Goal: Task Accomplishment & Management: Manage account settings

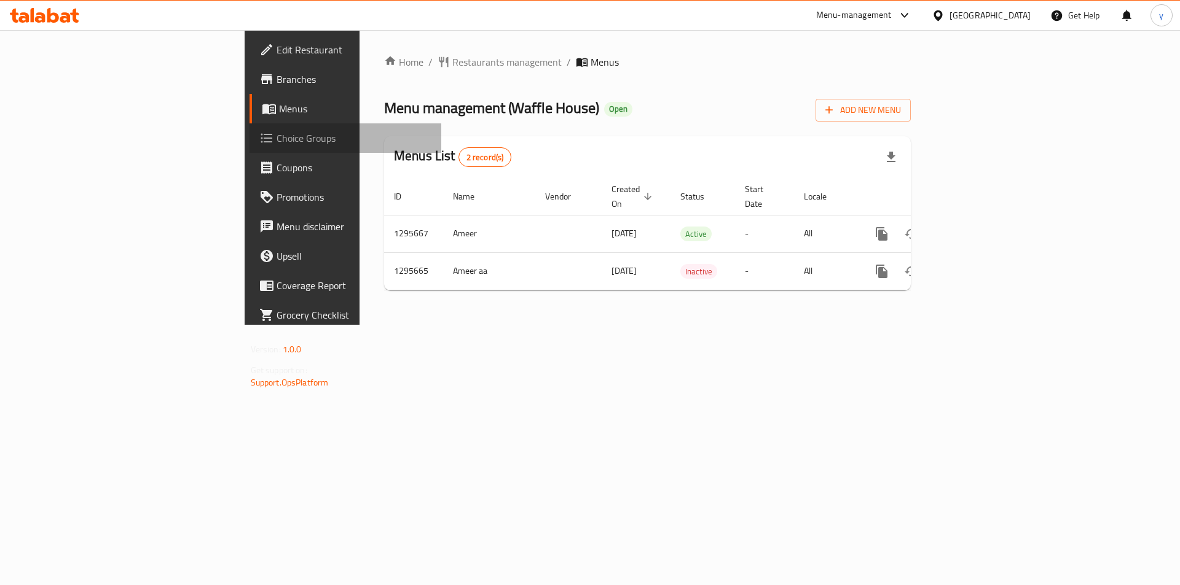
click at [276, 144] on span "Choice Groups" at bounding box center [353, 138] width 155 height 15
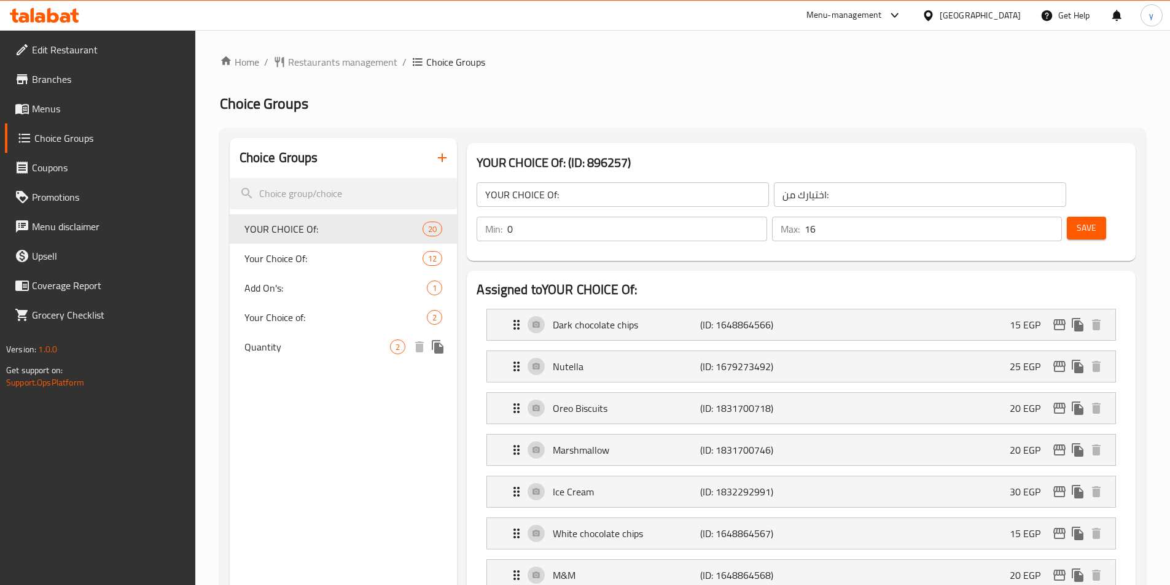
click at [273, 350] on span "Quantity" at bounding box center [318, 347] width 146 height 15
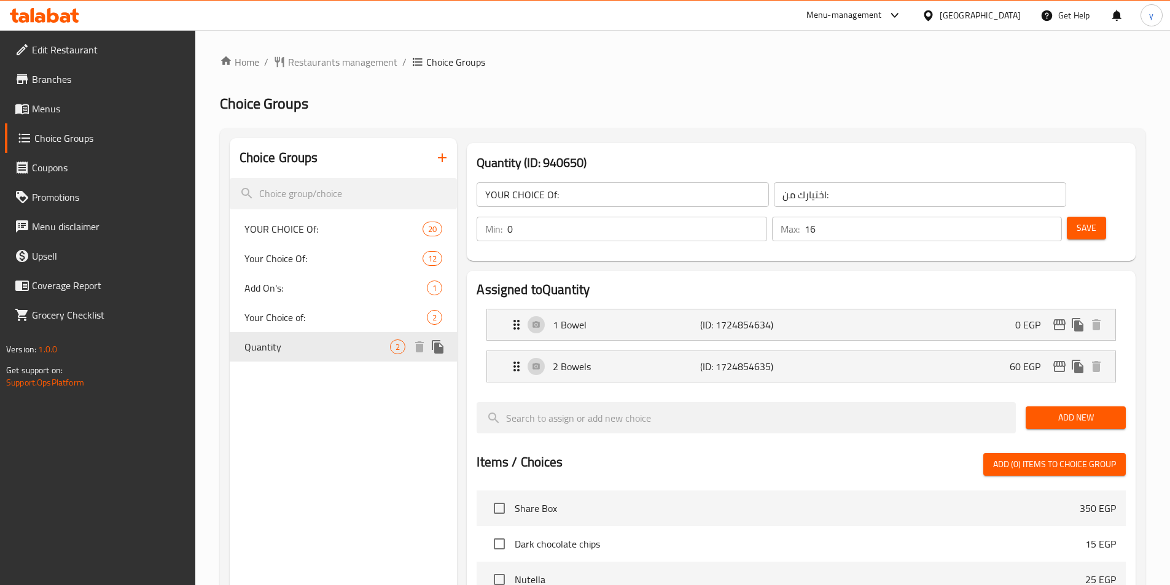
type input "Quantity"
type input "الكميه"
type input "1"
click at [683, 104] on h2 "Choice Groups" at bounding box center [683, 104] width 926 height 20
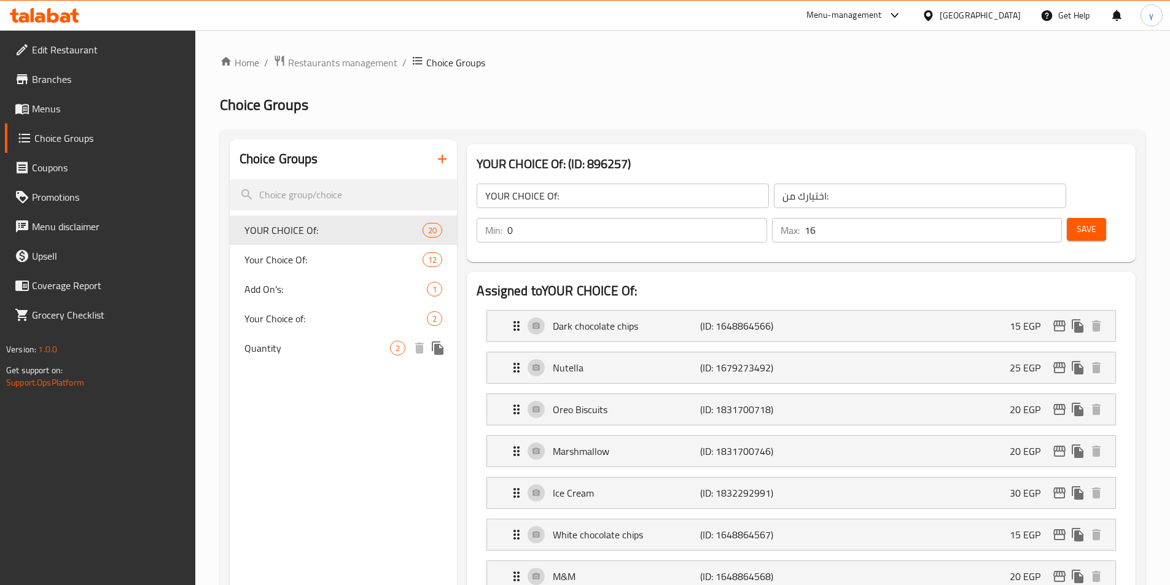
click at [270, 347] on span "Quantity" at bounding box center [318, 348] width 146 height 15
type input "Quantity"
type input "الكميه"
type input "1"
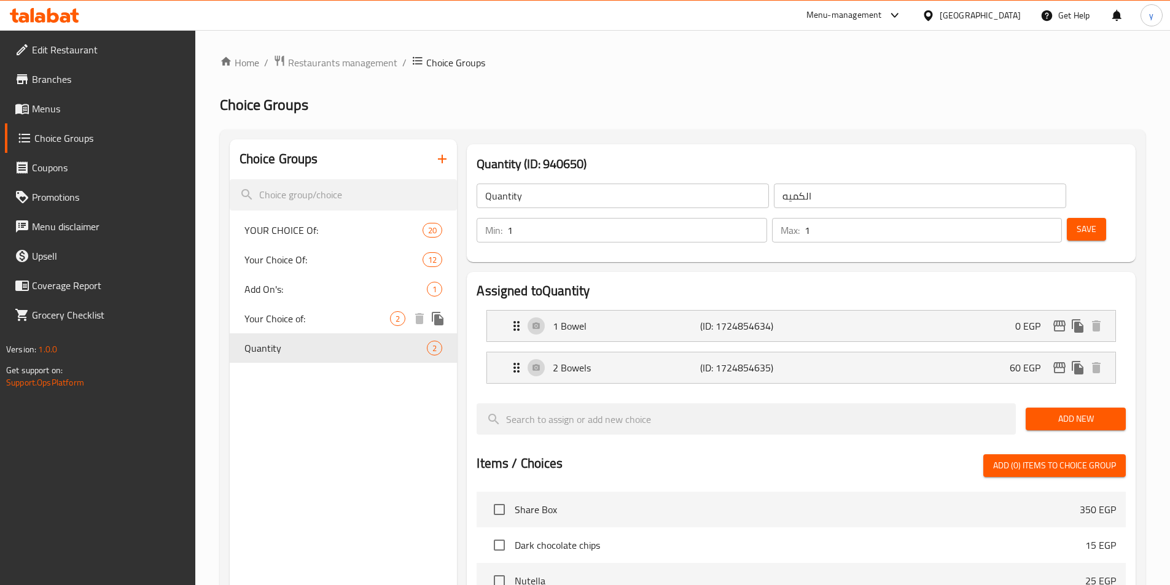
click at [273, 311] on span "Your Choice of:" at bounding box center [318, 318] width 146 height 15
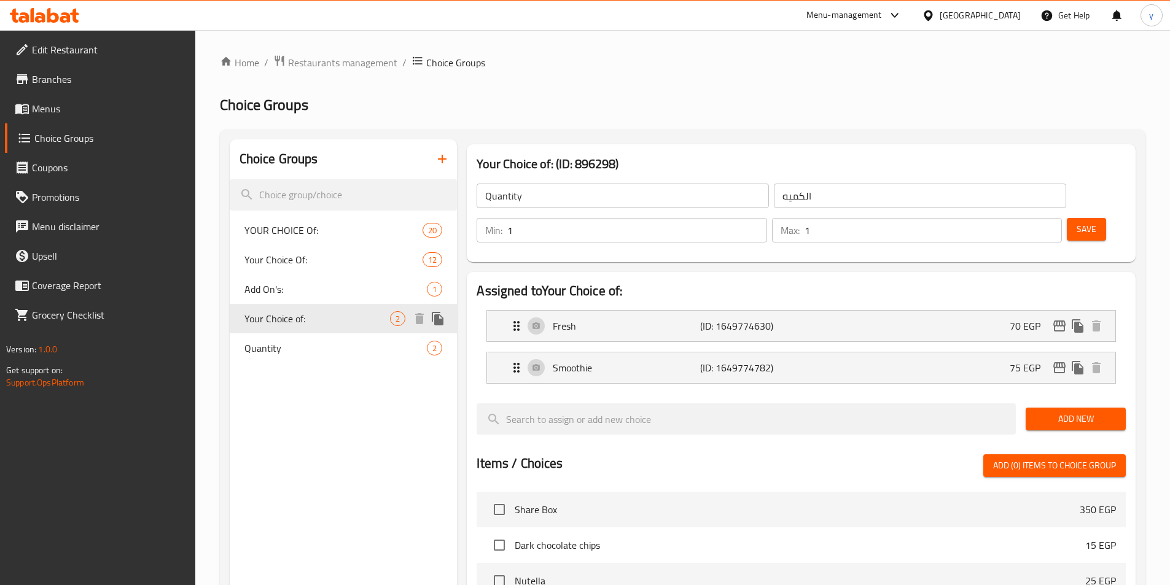
type input "Your Choice of:"
type input "اختيارك من:"
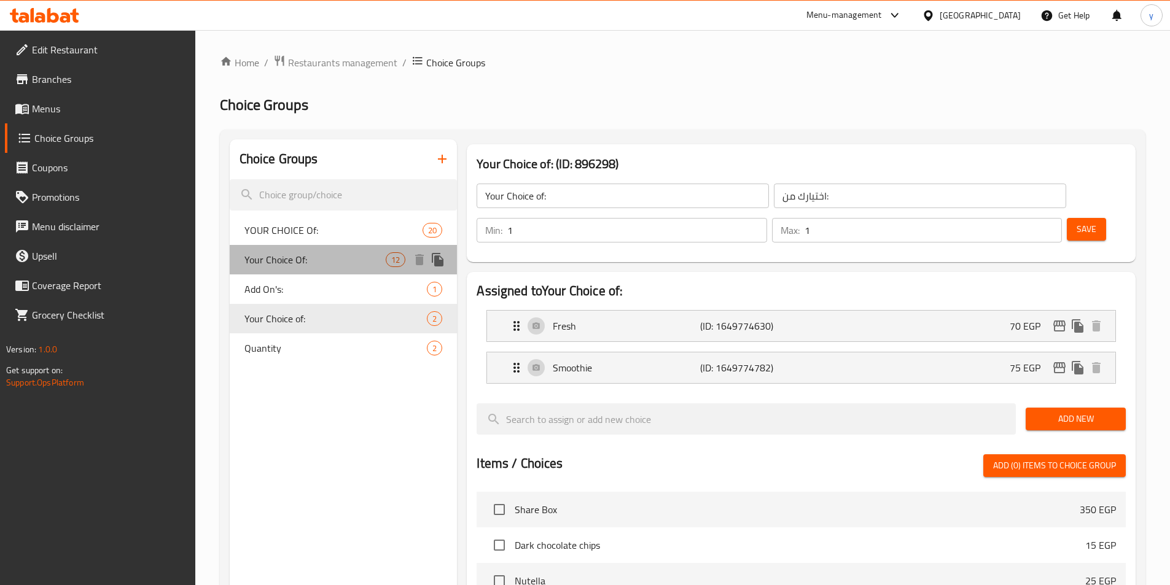
click at [295, 256] on span "Your Choice Of:" at bounding box center [316, 259] width 142 height 15
type input "Your Choice Of:"
type input "أختيارك من:"
type input "0"
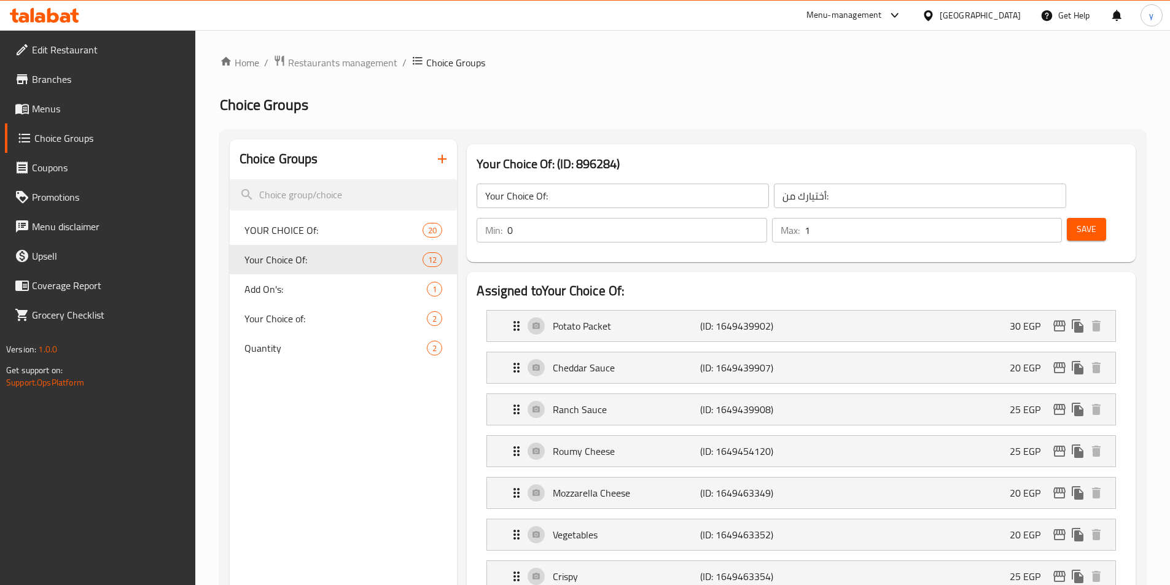
click at [66, 106] on span "Menus" at bounding box center [109, 108] width 154 height 15
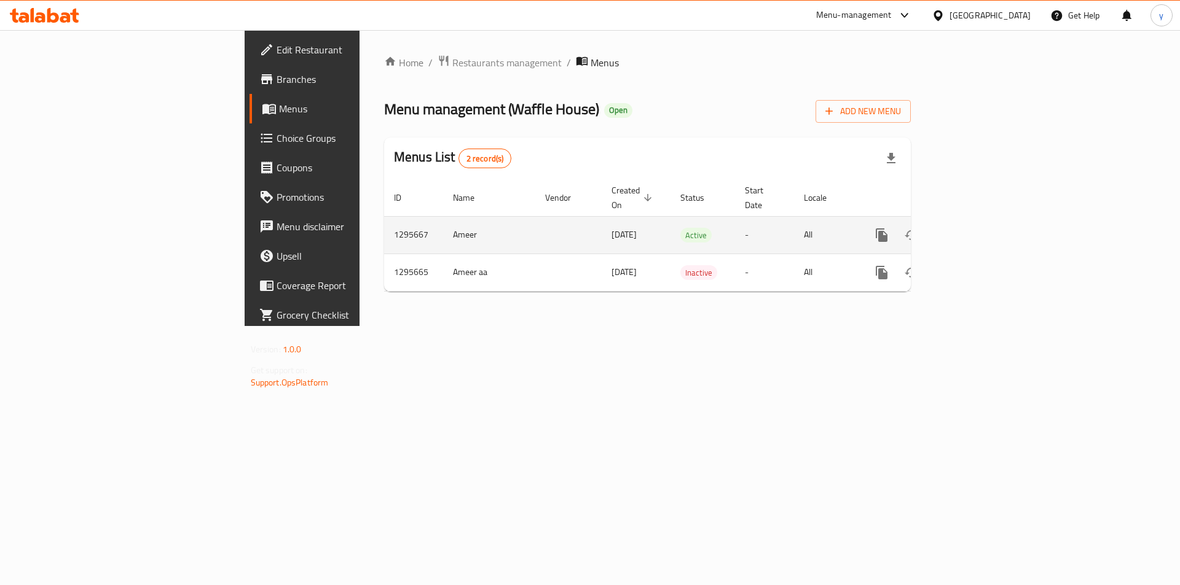
click at [985, 230] on link "enhanced table" at bounding box center [969, 235] width 29 height 29
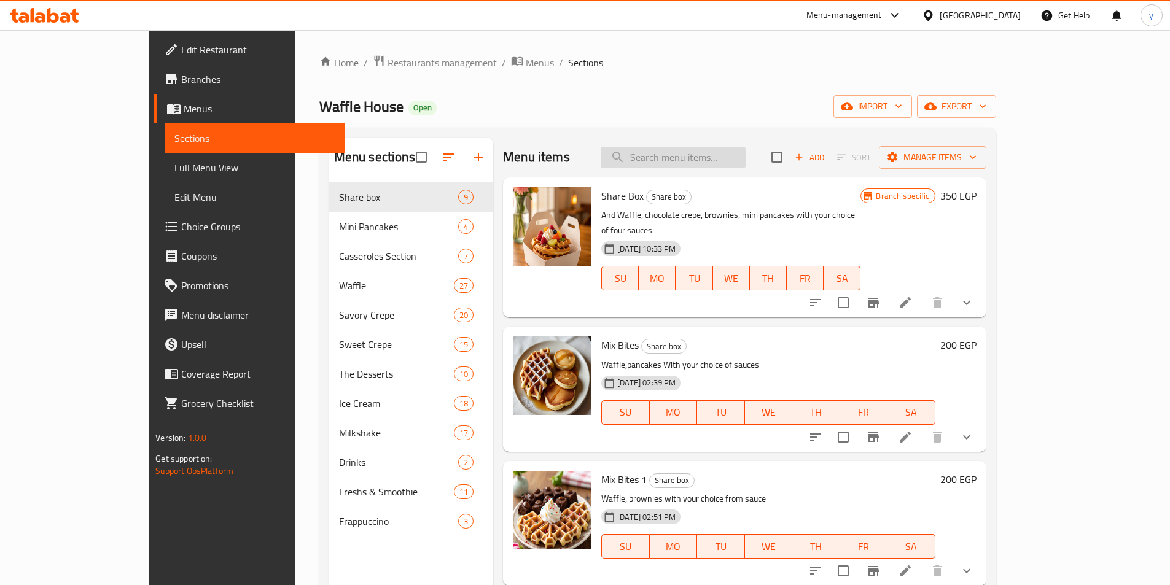
click at [703, 150] on input "search" at bounding box center [673, 158] width 145 height 22
paste input "Strawberry"
type input "Strawberry"
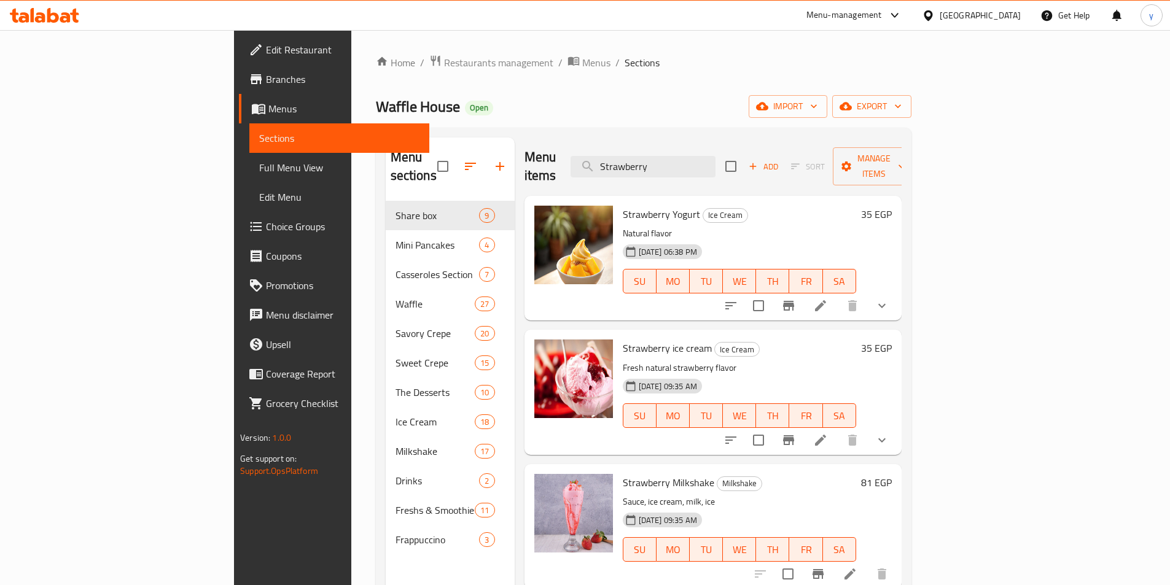
scroll to position [172, 0]
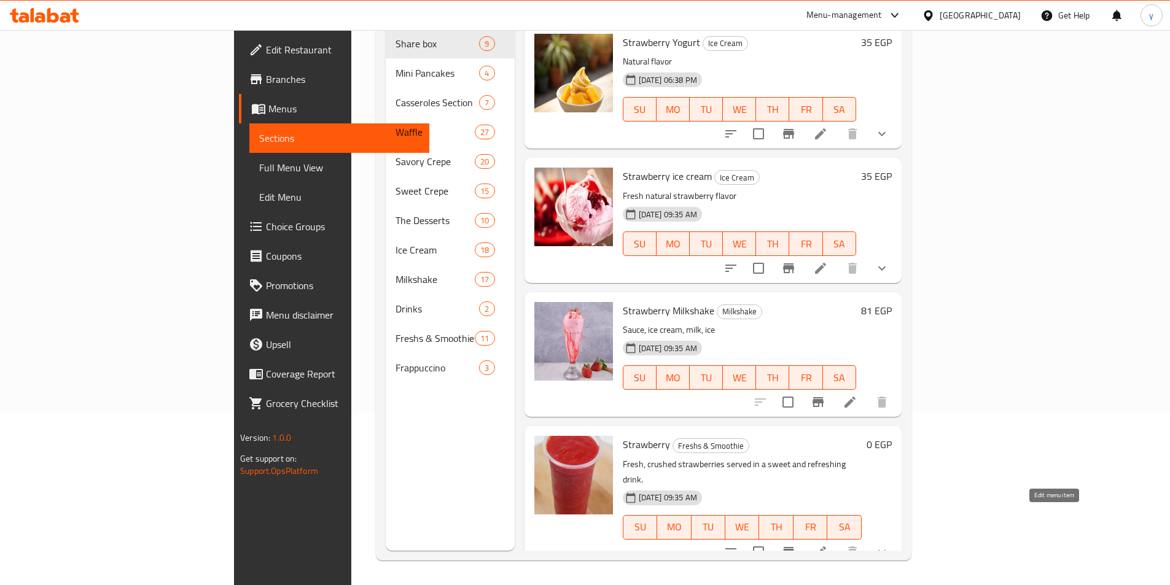
click at [828, 545] on icon at bounding box center [820, 552] width 15 height 15
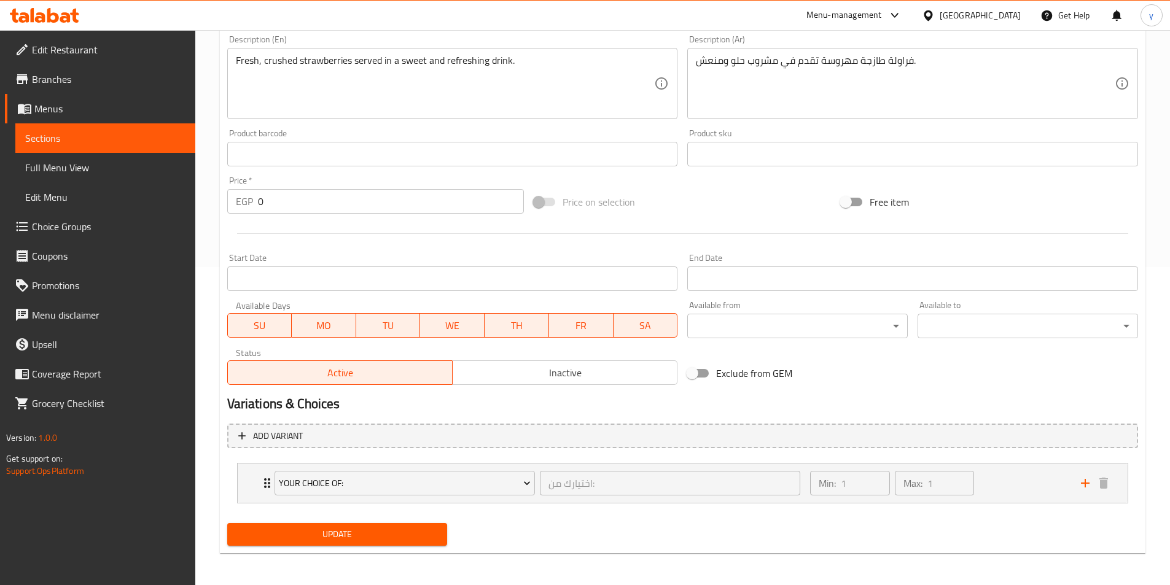
scroll to position [321, 0]
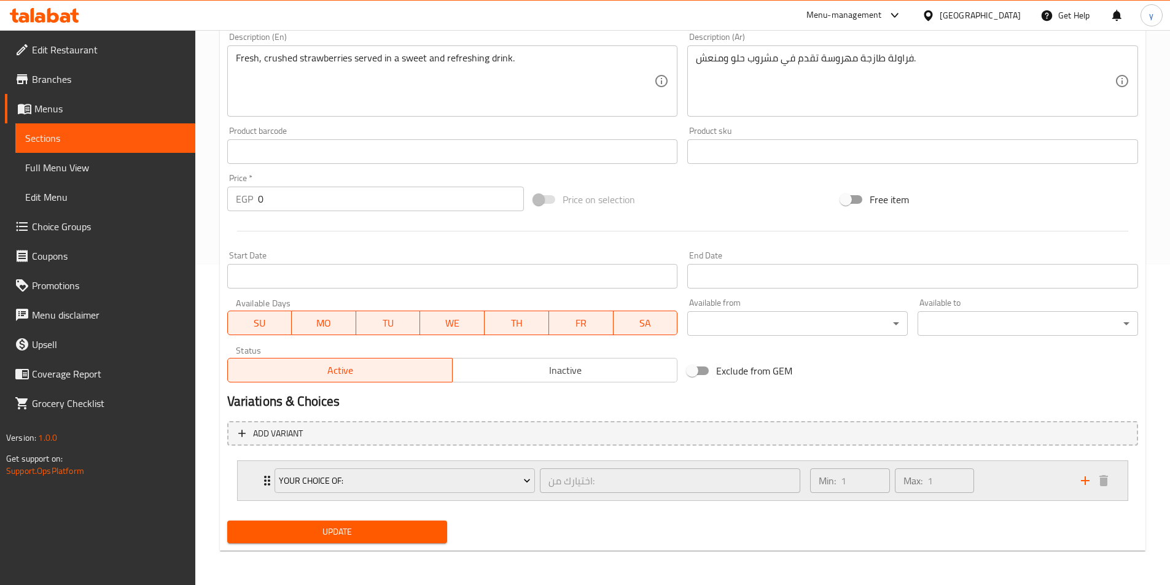
click at [259, 483] on div "Your Choice of: اختيارك من: ​ Min: 1 ​ Max: 1 ​" at bounding box center [683, 480] width 890 height 39
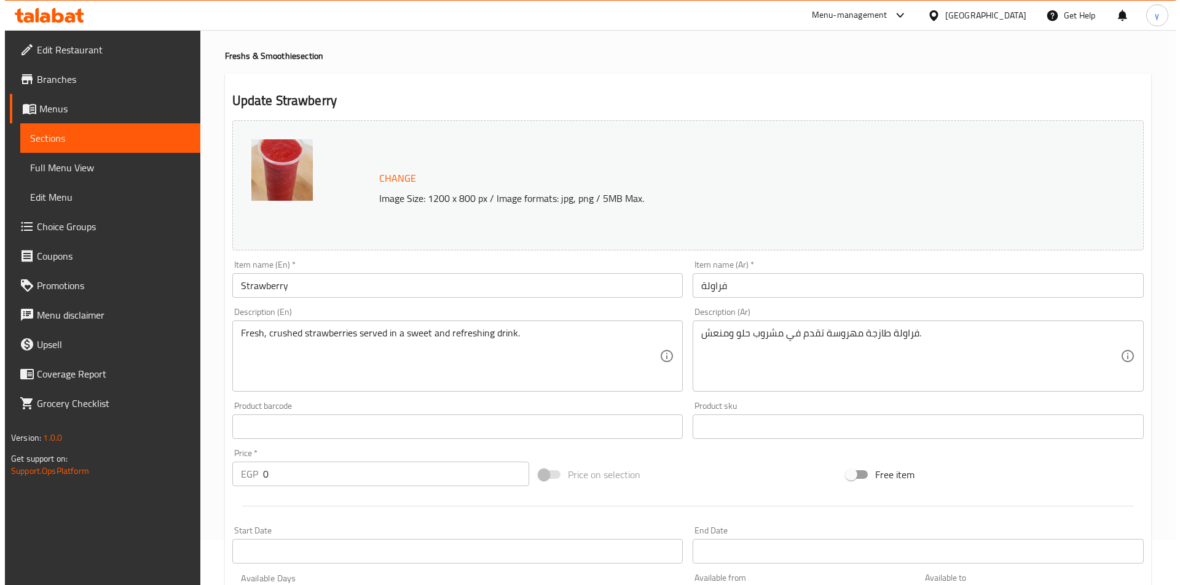
scroll to position [0, 0]
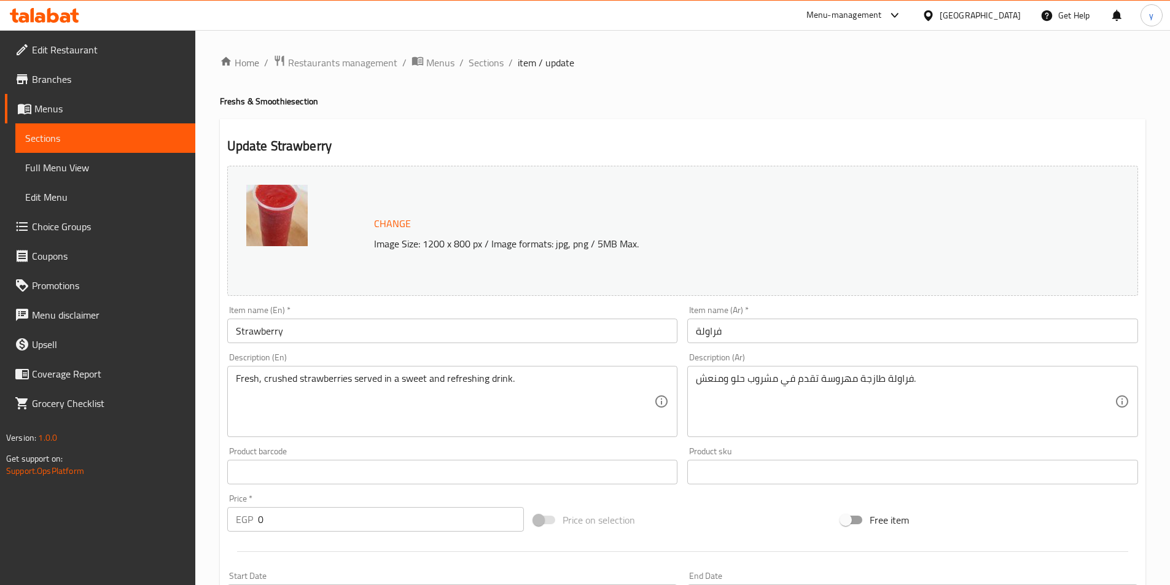
click at [663, 127] on div "Update Strawberry Change Image Size: 1200 x 800 px / Image formats: jpg, png / …" at bounding box center [683, 550] width 926 height 862
click at [317, 65] on span "Restaurants management" at bounding box center [342, 62] width 109 height 15
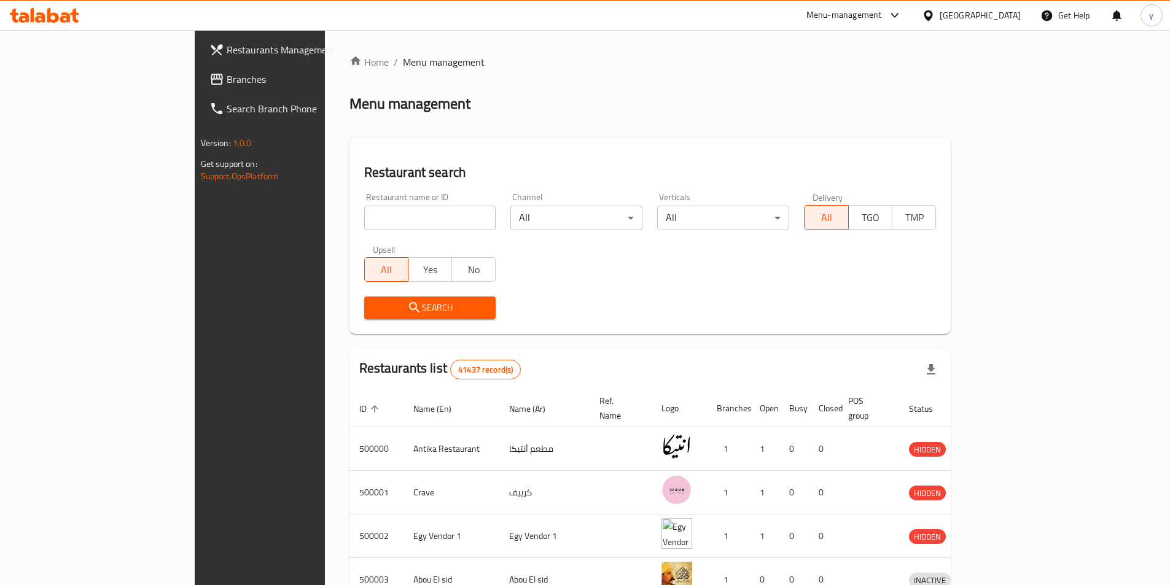
click at [227, 78] on span "Branches" at bounding box center [304, 79] width 154 height 15
